Goal: Ask a question

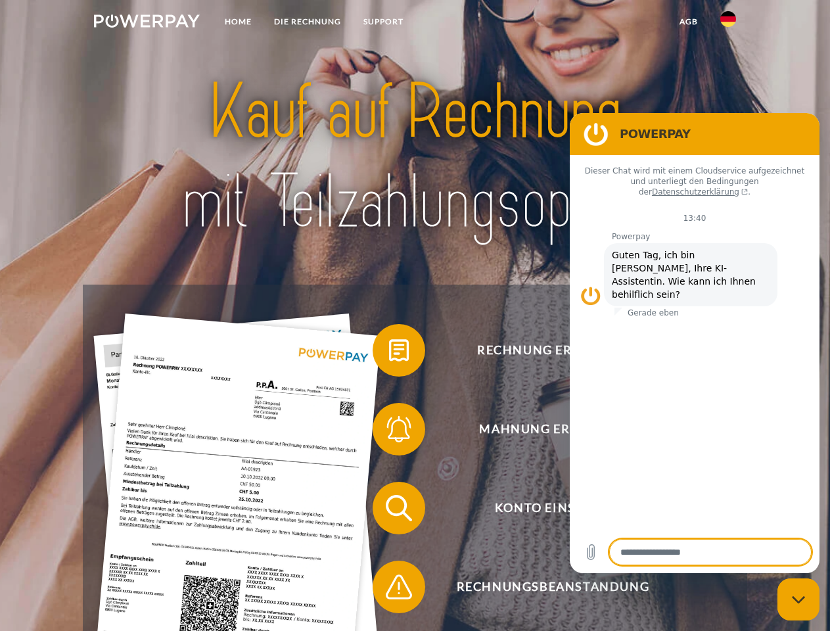
click at [147, 23] on img at bounding box center [147, 20] width 106 height 13
click at [728, 23] on img at bounding box center [729, 19] width 16 height 16
click at [688, 22] on link "agb" at bounding box center [689, 22] width 41 height 24
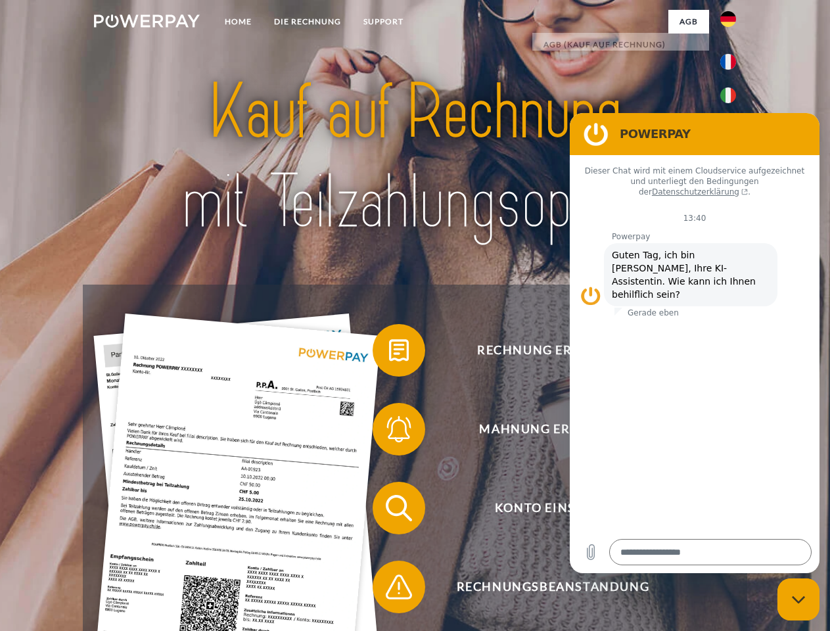
click at [389, 353] on span at bounding box center [379, 351] width 66 height 66
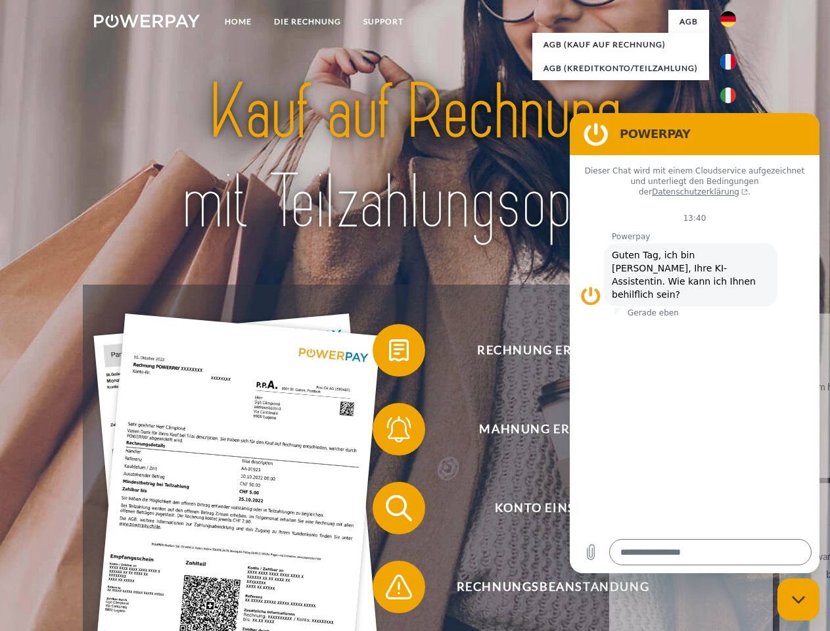
click at [389, 432] on span at bounding box center [379, 429] width 66 height 66
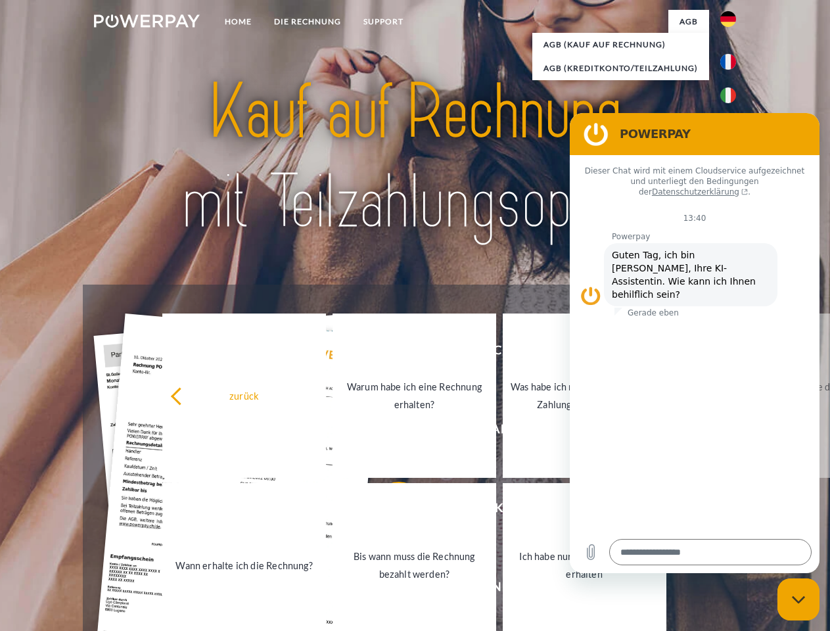
click at [389, 511] on link "Bis wann muss die Rechnung bezahlt werden?" at bounding box center [415, 565] width 164 height 164
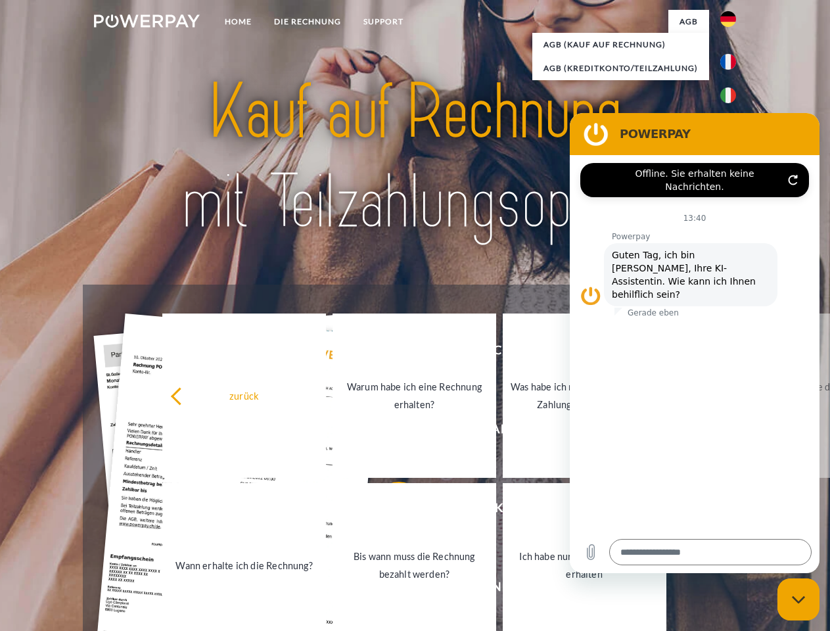
click at [389, 590] on span at bounding box center [379, 587] width 66 height 66
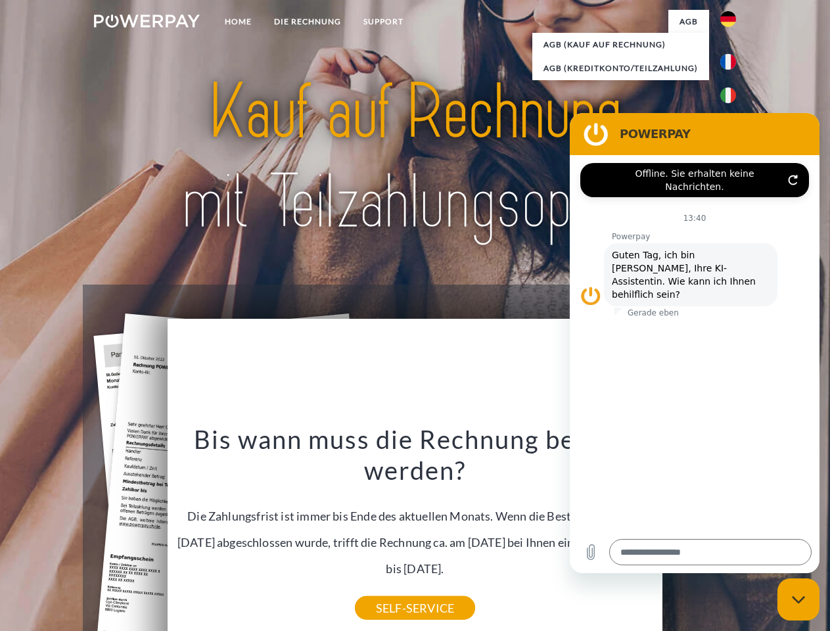
click at [799, 600] on icon "Messaging-Fenster schließen" at bounding box center [799, 600] width 14 height 9
type textarea "*"
